Goal: Use online tool/utility: Utilize a website feature to perform a specific function

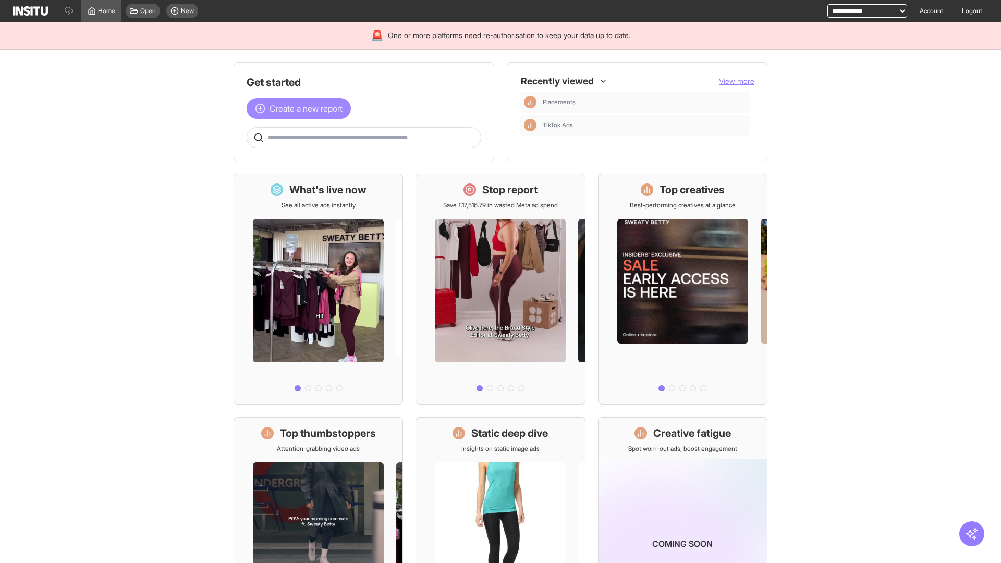
click at [301, 108] on span "Create a new report" at bounding box center [306, 108] width 73 height 13
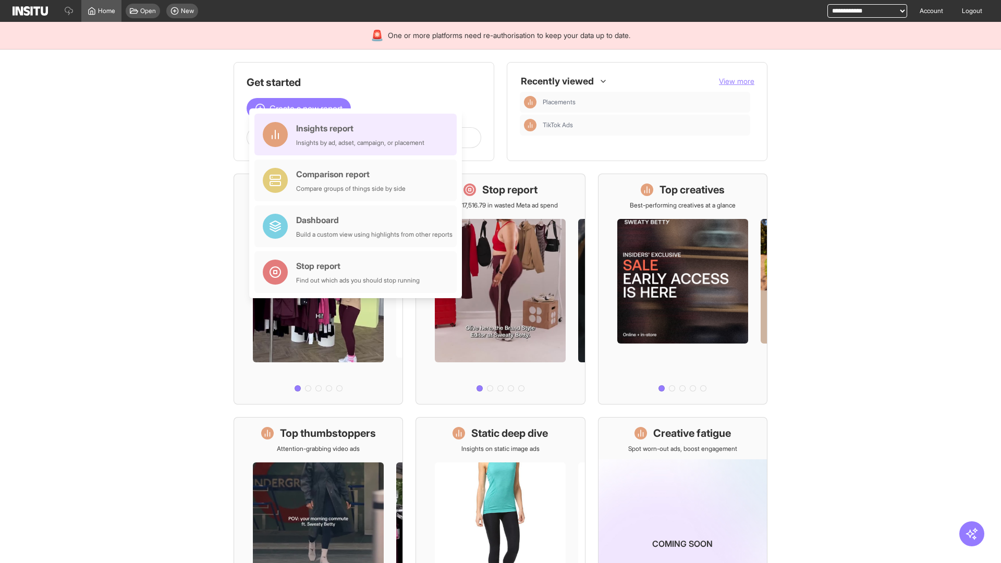
click at [358, 135] on div "Insights report Insights by ad, adset, campaign, or placement" at bounding box center [360, 134] width 128 height 25
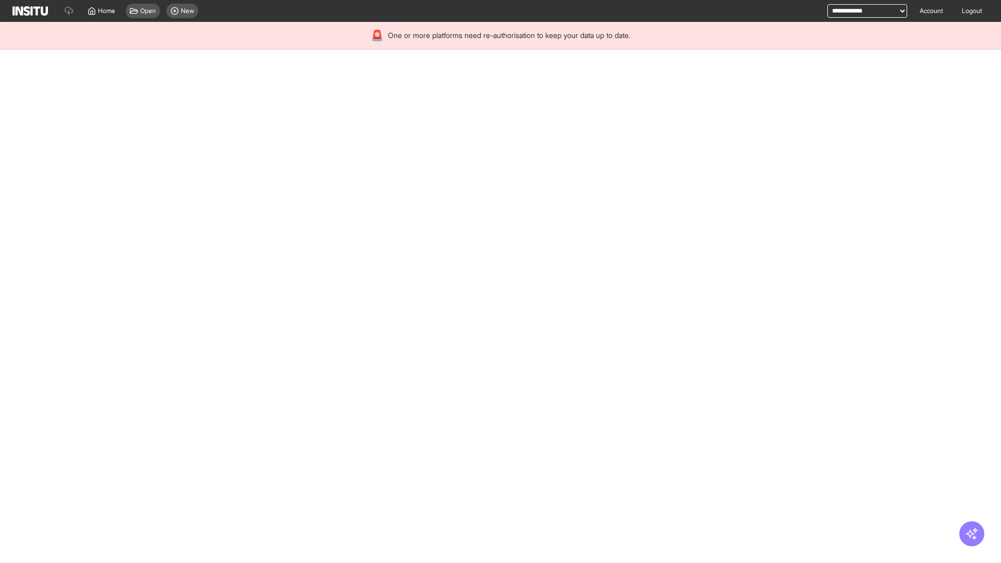
select select "**"
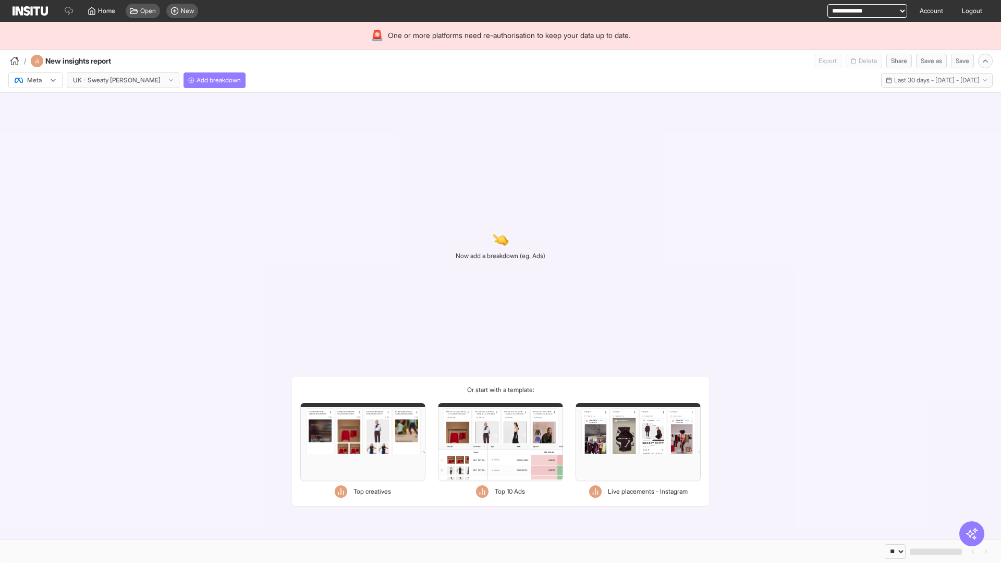
click at [35, 80] on div at bounding box center [28, 80] width 29 height 10
click at [35, 103] on span "Meta" at bounding box center [35, 102] width 14 height 9
click at [197, 80] on span "Add breakdown" at bounding box center [219, 80] width 44 height 8
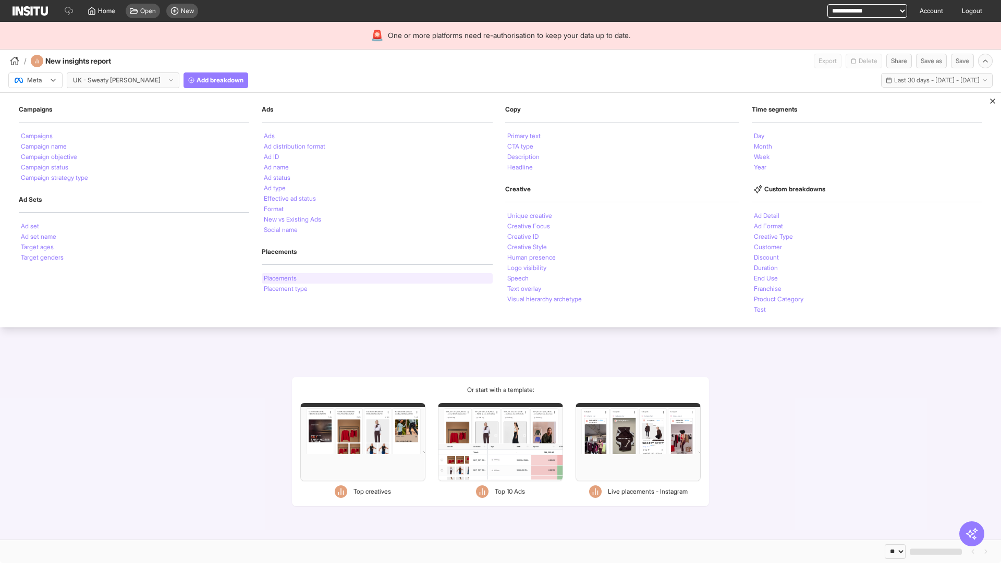
click at [280, 278] on li "Placements" at bounding box center [280, 278] width 33 height 6
